Goal: Check status: Check status

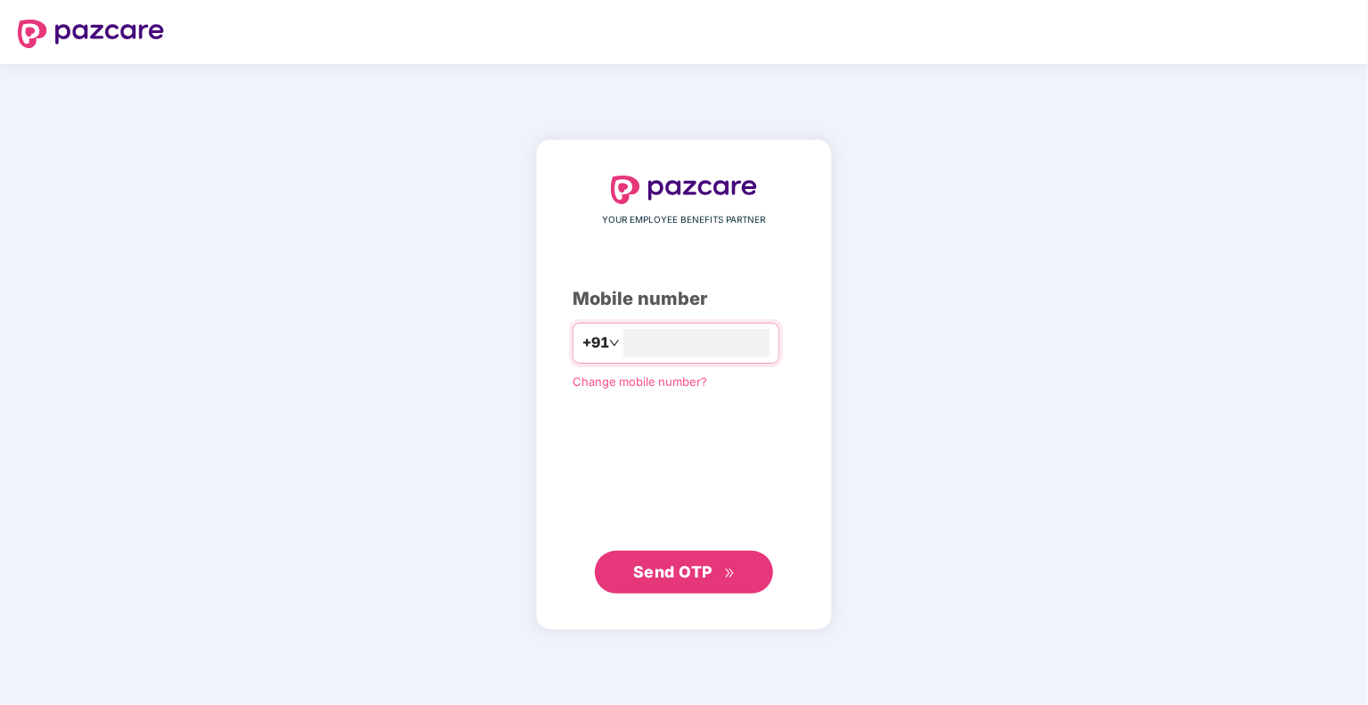
type input "**********"
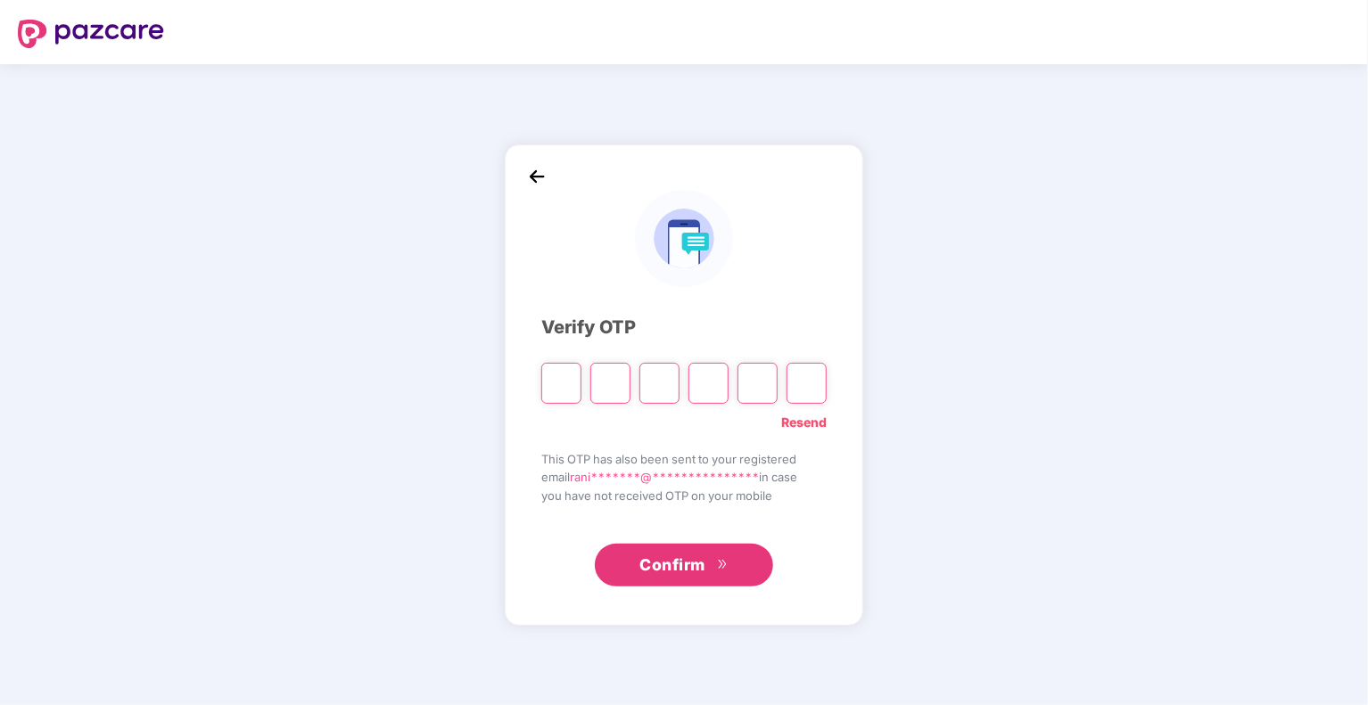
type input "*"
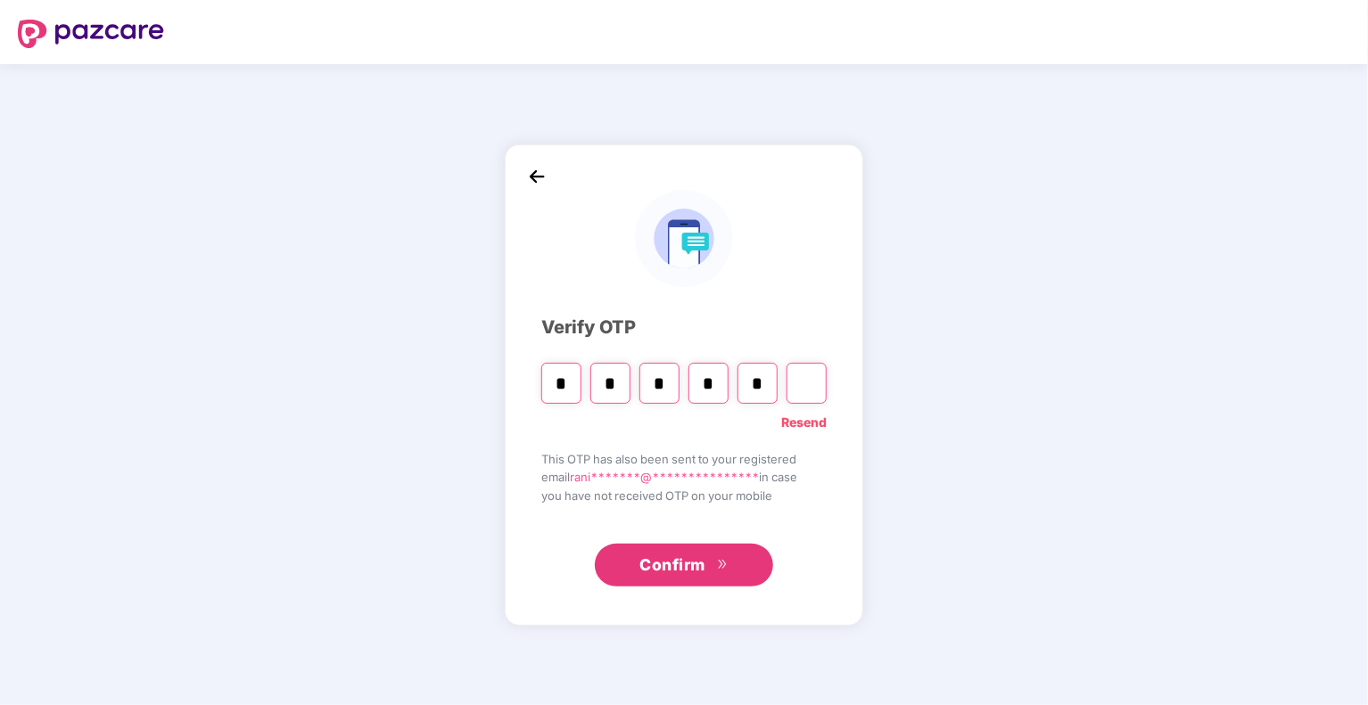
type input "*"
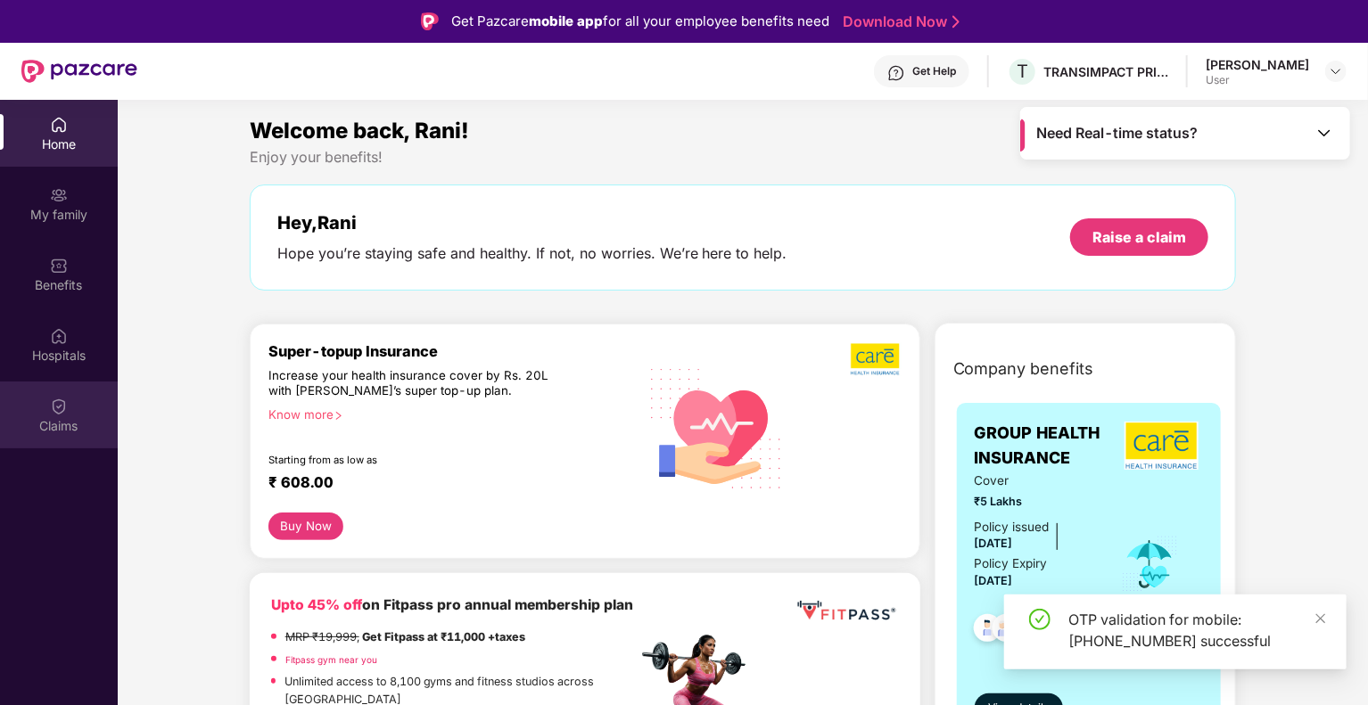
click at [49, 407] on div "Claims" at bounding box center [59, 415] width 118 height 67
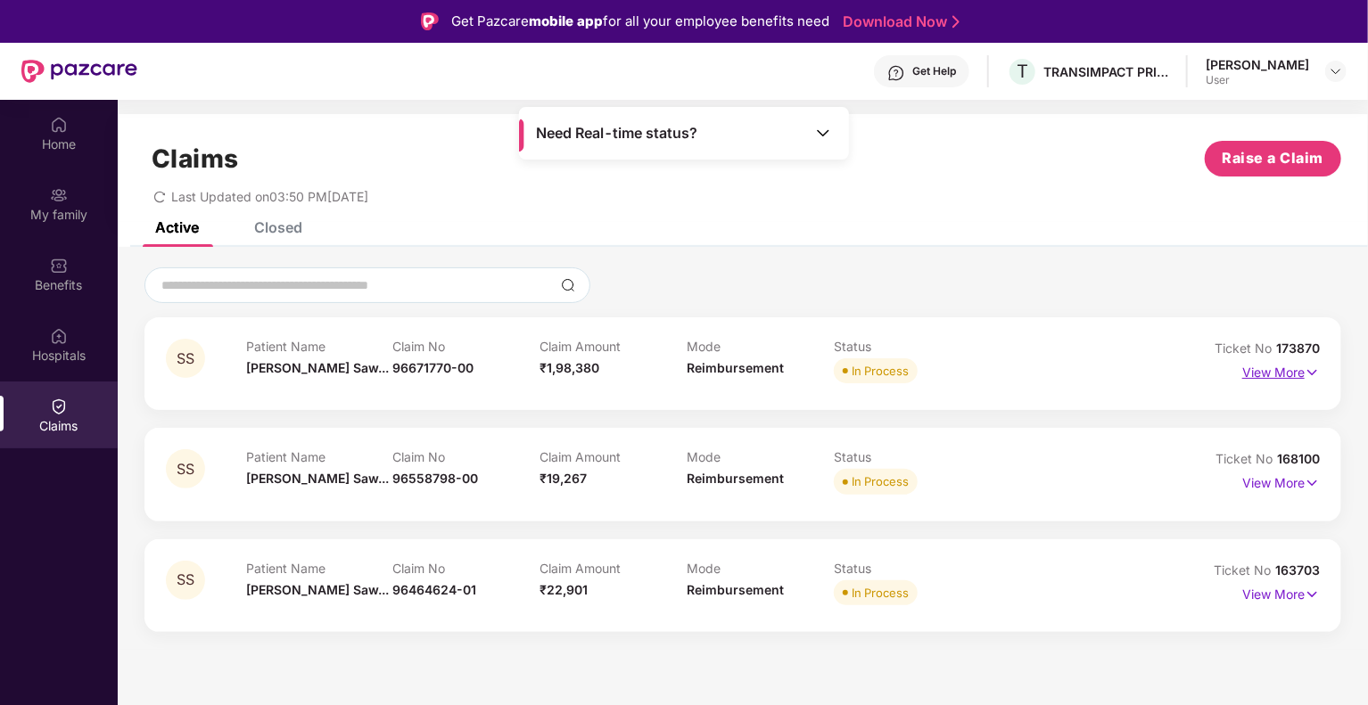
click at [1290, 371] on p "View More" at bounding box center [1281, 370] width 78 height 24
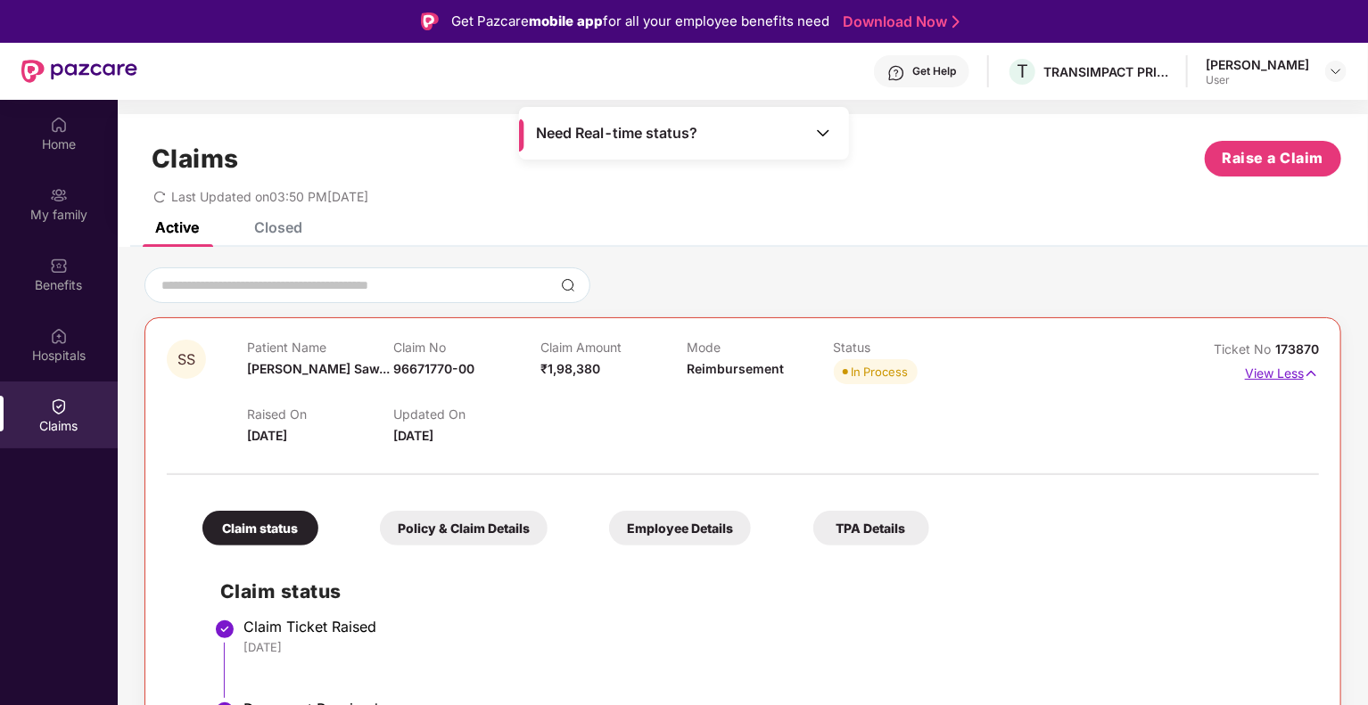
click at [1314, 374] on img at bounding box center [1310, 374] width 15 height 20
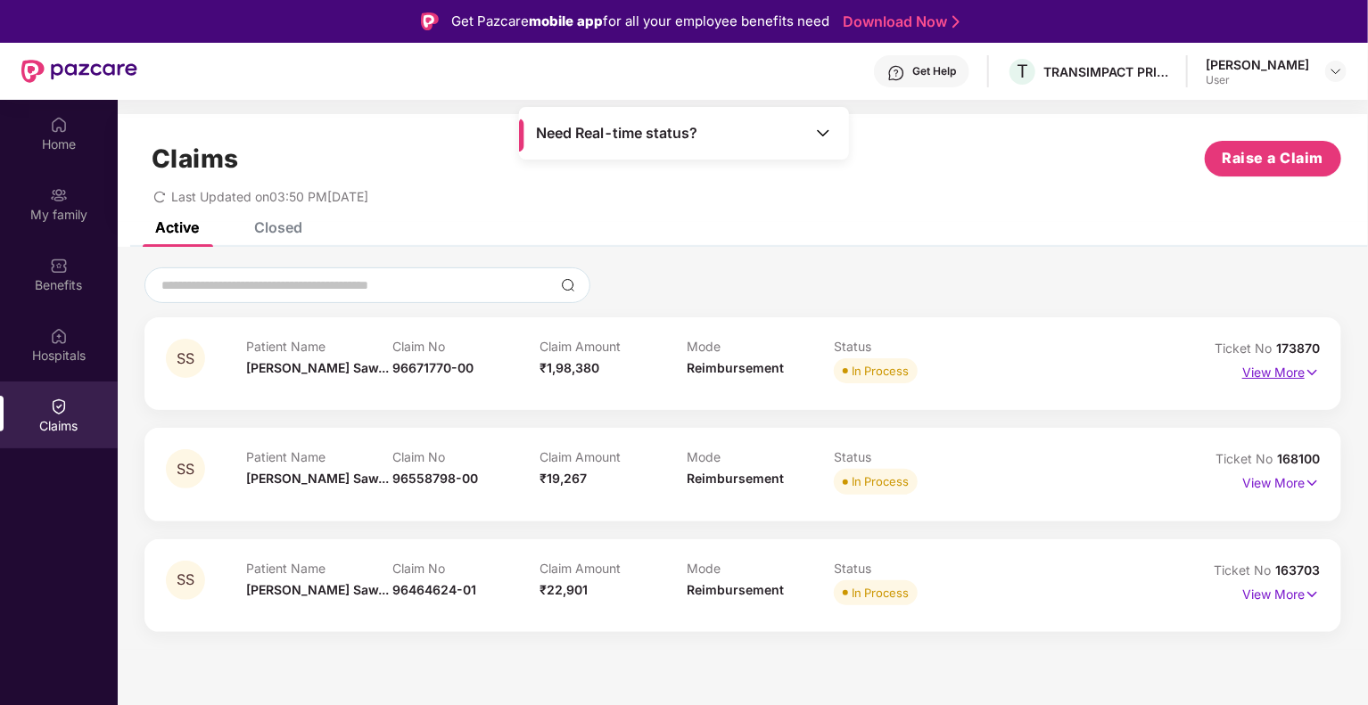
click at [1305, 370] on img at bounding box center [1311, 373] width 15 height 20
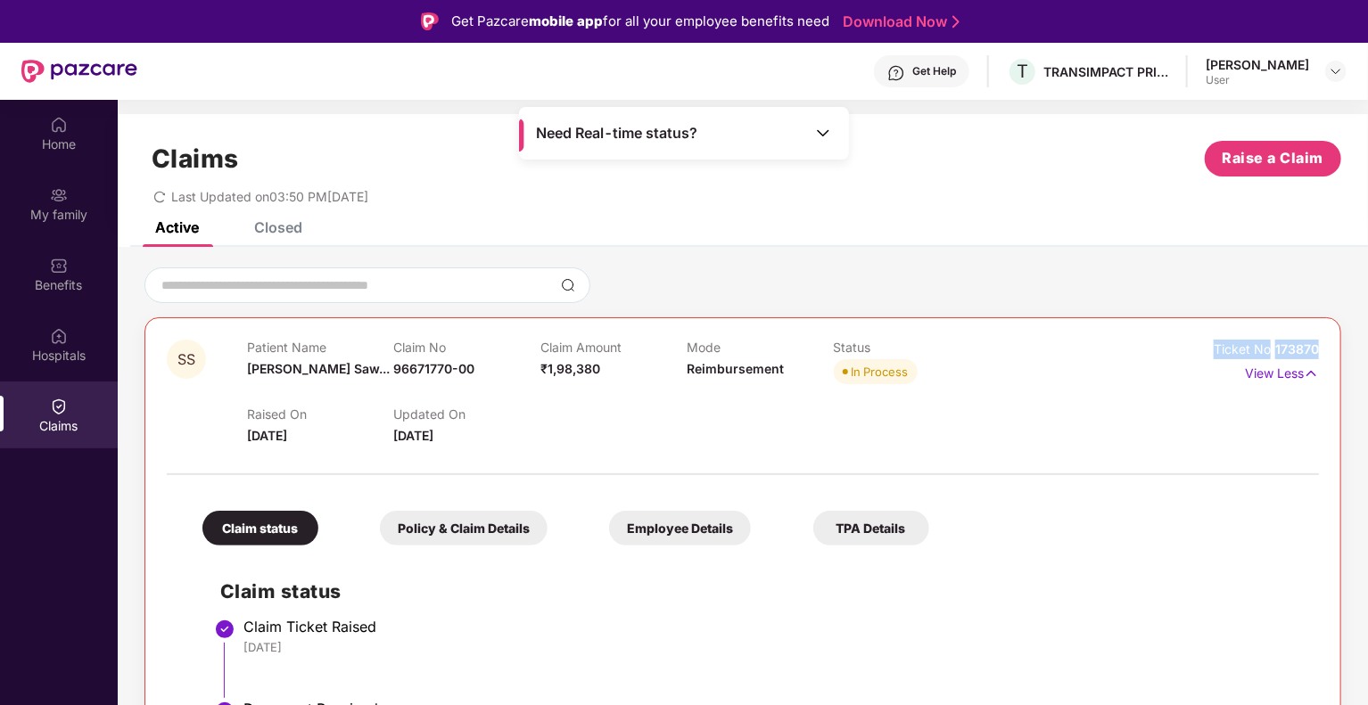
drag, startPoint x: 1197, startPoint y: 345, endPoint x: 1318, endPoint y: 345, distance: 120.4
click at [1318, 345] on div "SS Patient Name [PERSON_NAME]... Claim No 96671770-00 Claim Amount ₹1,98,380 Mo…" at bounding box center [742, 700] width 1196 height 766
copy div "Ticket No 173870"
click at [1312, 374] on img at bounding box center [1310, 374] width 15 height 20
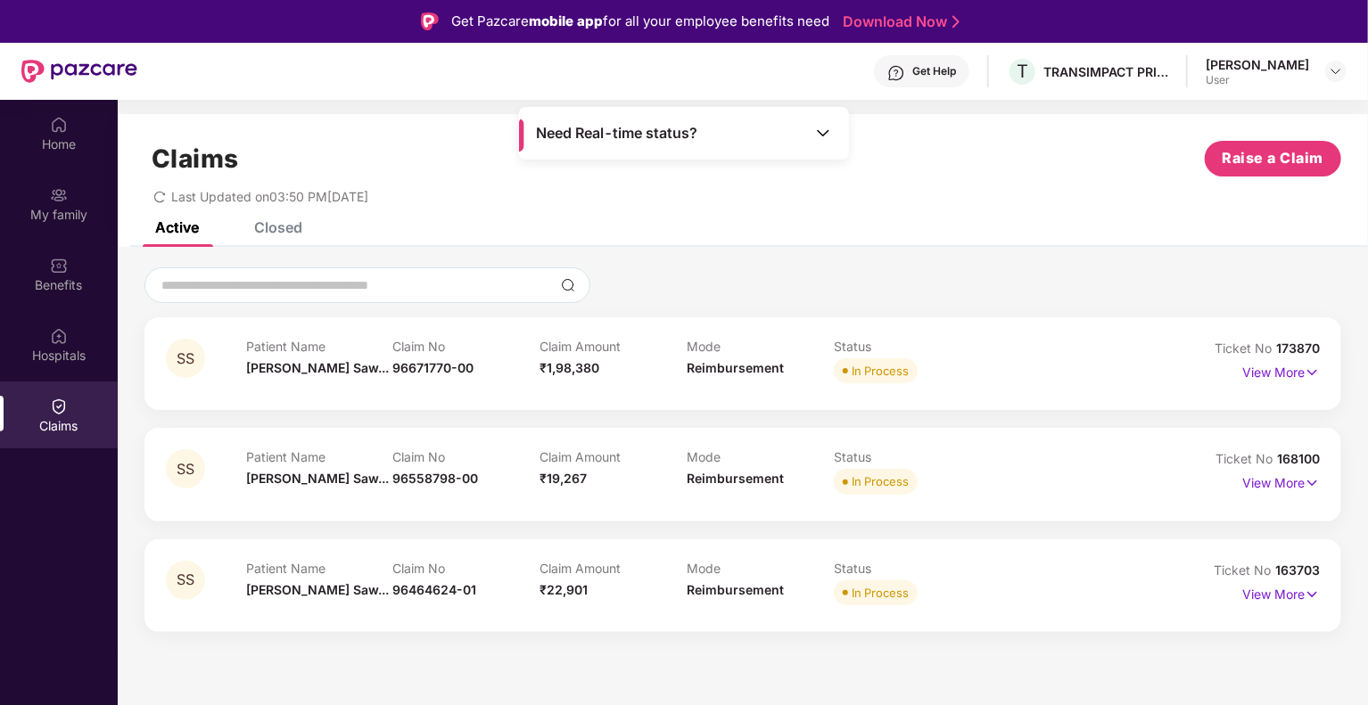
click at [952, 279] on div at bounding box center [742, 285] width 1196 height 36
click at [917, 247] on div "SS Patient Name [PERSON_NAME]... Claim No 96671770-00 Claim Amount ₹1,98,380 Mo…" at bounding box center [743, 448] width 1250 height 403
click at [1308, 373] on img at bounding box center [1311, 373] width 15 height 20
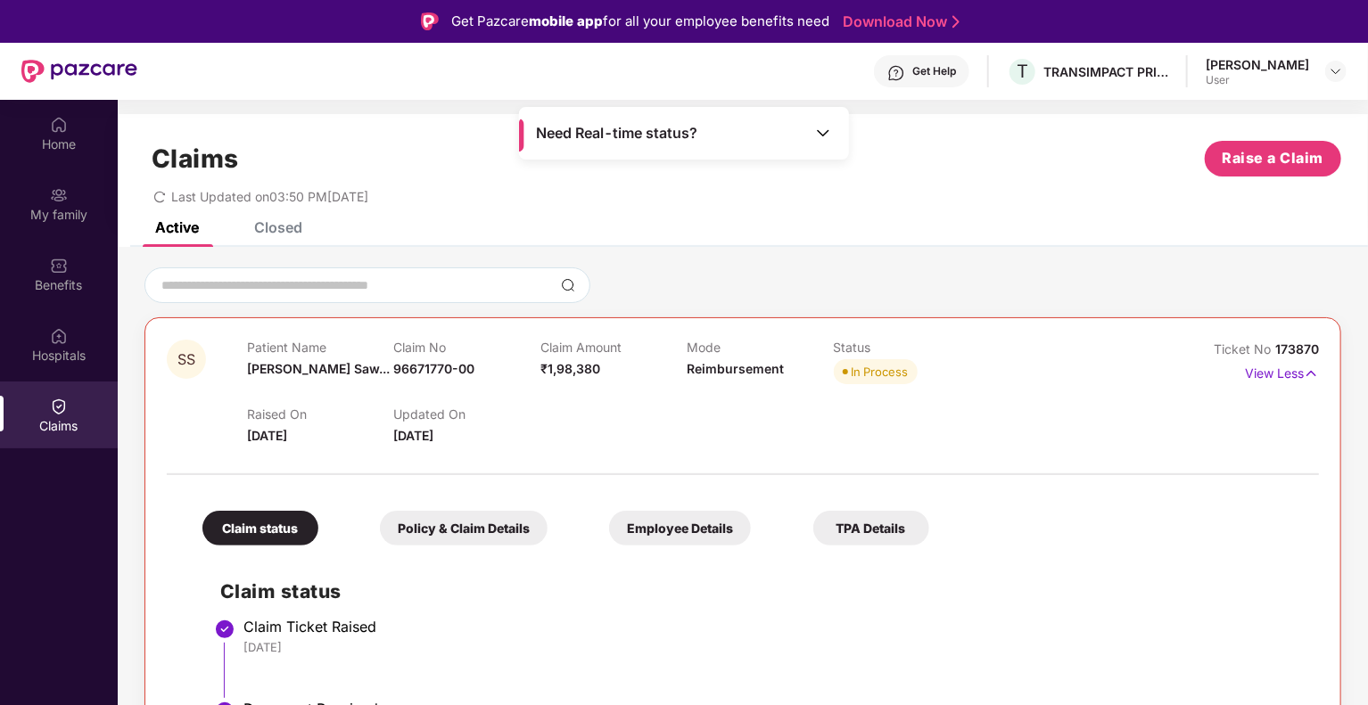
drag, startPoint x: 241, startPoint y: 436, endPoint x: 306, endPoint y: 441, distance: 65.3
click at [306, 441] on div "SS Patient Name [PERSON_NAME]... Claim No 96671770-00 Claim Amount ₹1,98,380 Mo…" at bounding box center [647, 393] width 960 height 106
click at [329, 442] on div "Raised On [DATE]" at bounding box center [320, 426] width 146 height 39
click at [287, 441] on span "[DATE]" at bounding box center [267, 435] width 40 height 15
click at [648, 237] on div "Active Closed" at bounding box center [743, 234] width 1250 height 25
